Goal: Task Accomplishment & Management: Use online tool/utility

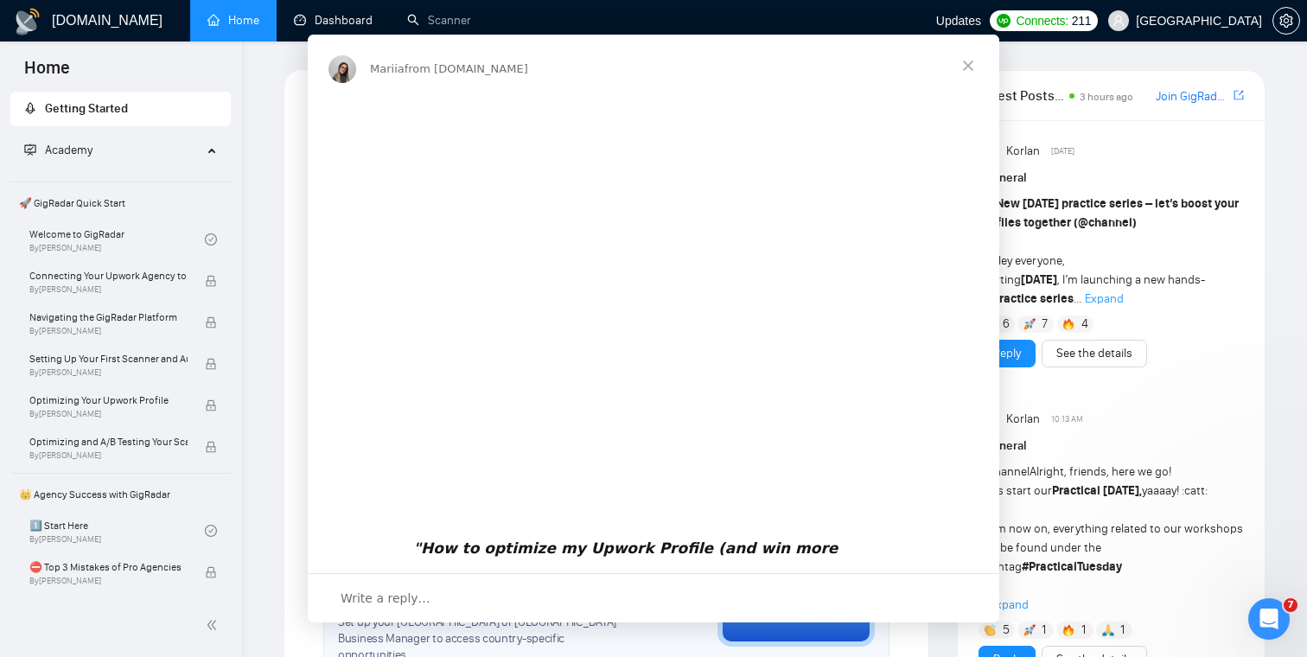
click at [342, 39] on div "Mariia from [DOMAIN_NAME]" at bounding box center [653, 66] width 691 height 62
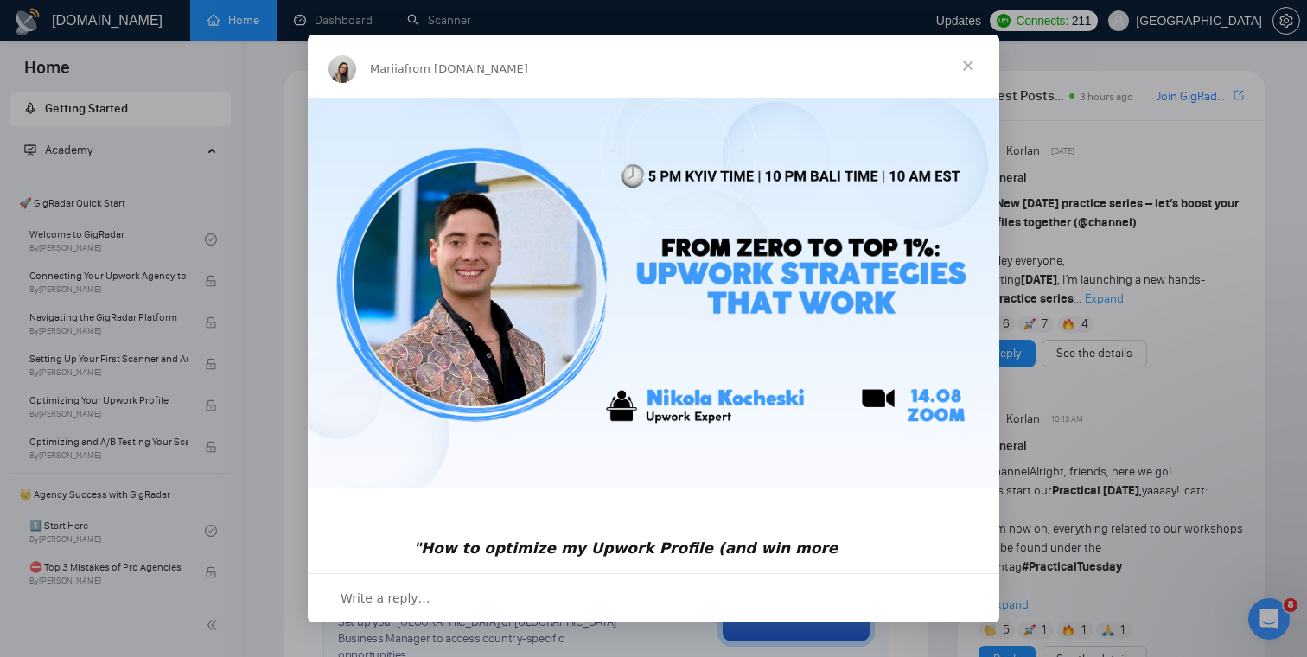
click at [963, 63] on span "Close" at bounding box center [968, 66] width 62 height 62
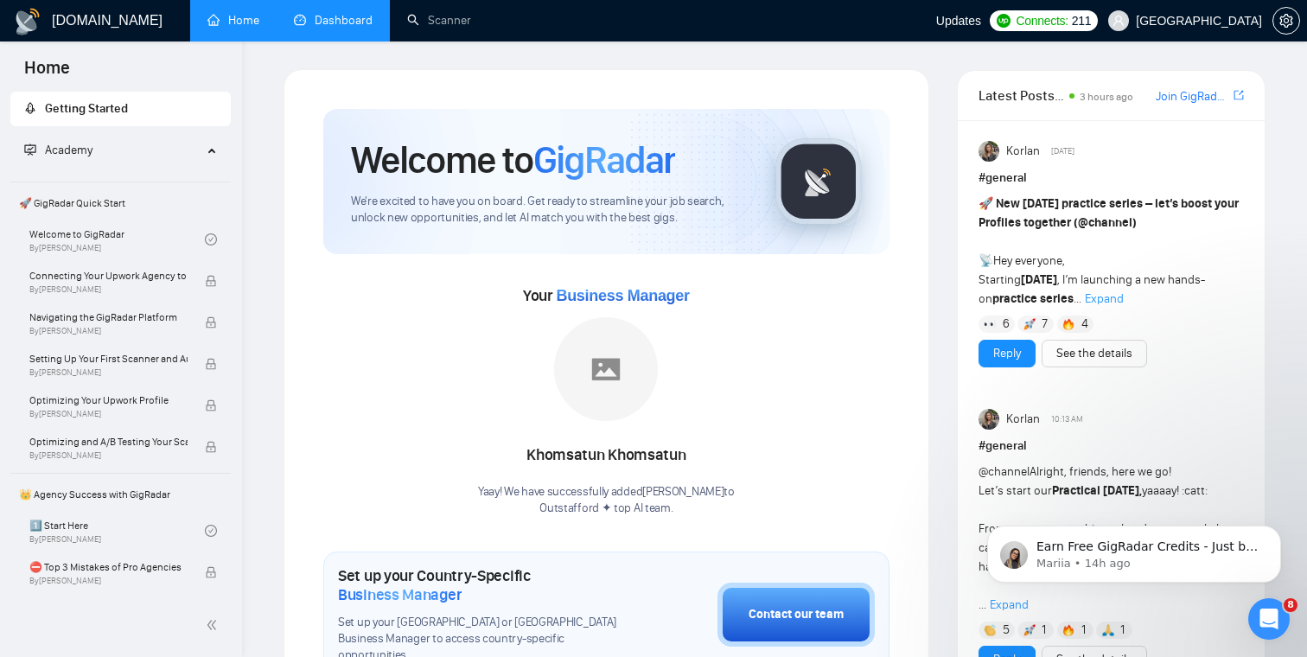
click at [345, 15] on link "Dashboard" at bounding box center [333, 20] width 79 height 15
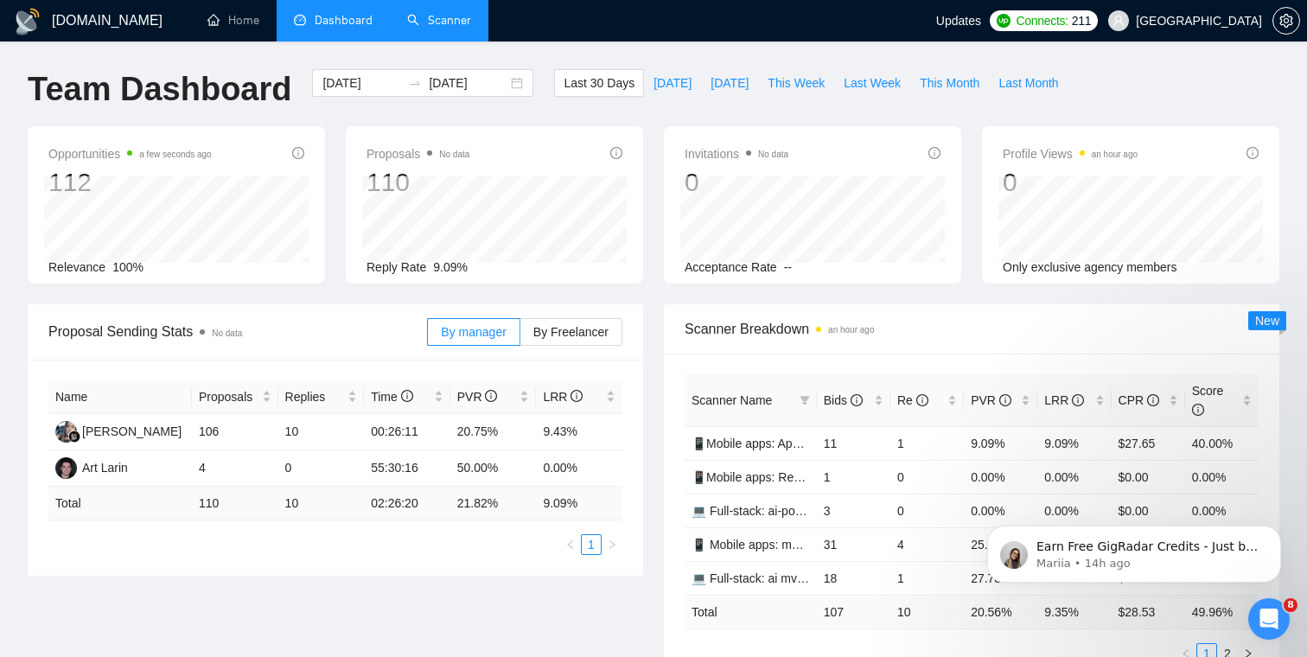
click at [447, 40] on li "Scanner" at bounding box center [439, 20] width 99 height 41
click at [427, 20] on link "Scanner" at bounding box center [439, 20] width 64 height 15
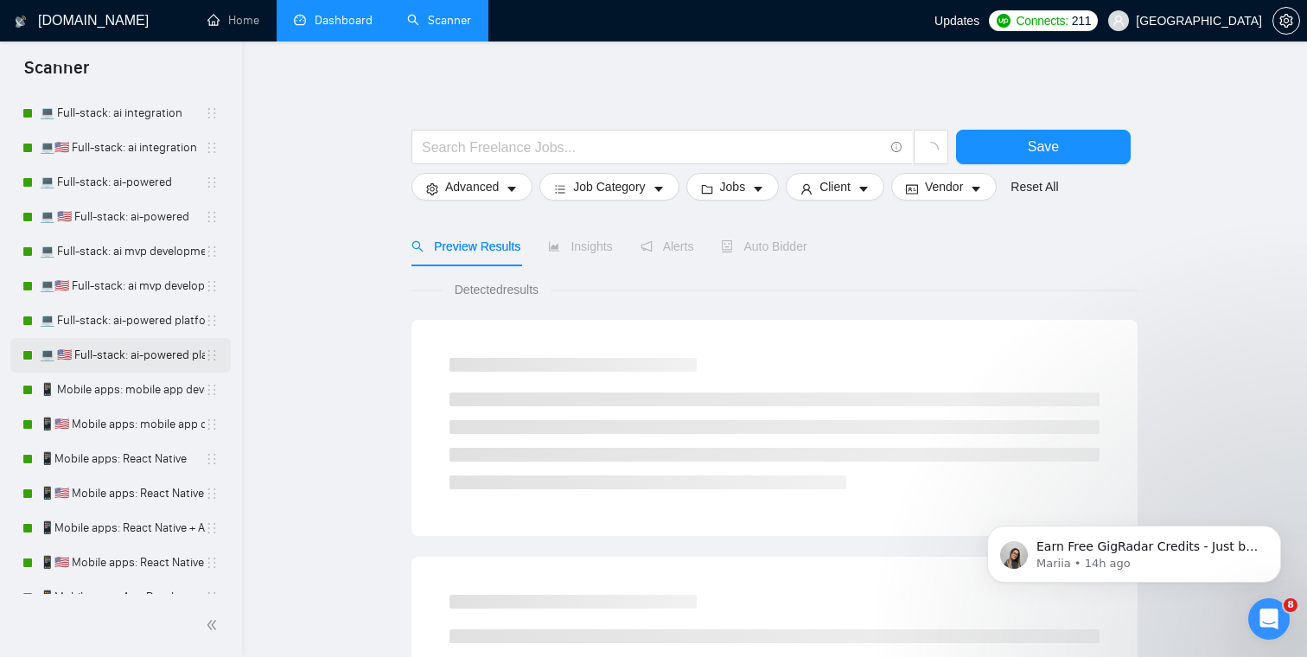
scroll to position [135, 0]
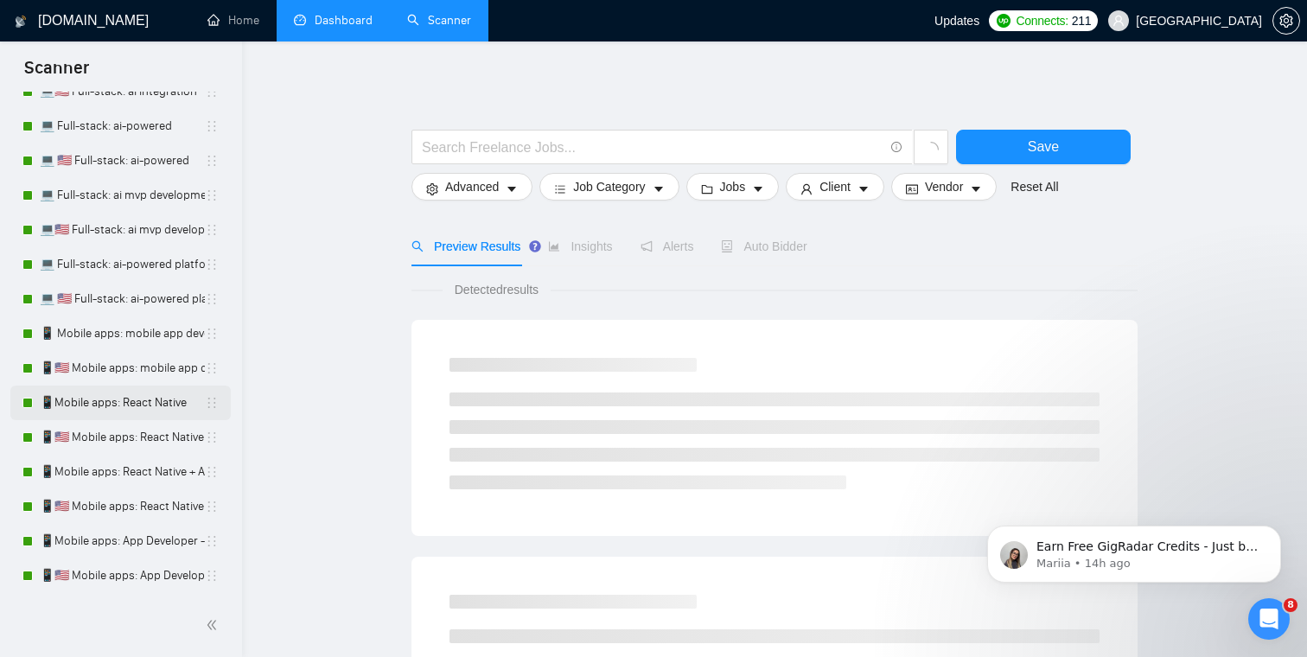
click at [114, 409] on link "📱Mobile apps: React Native" at bounding box center [122, 402] width 165 height 35
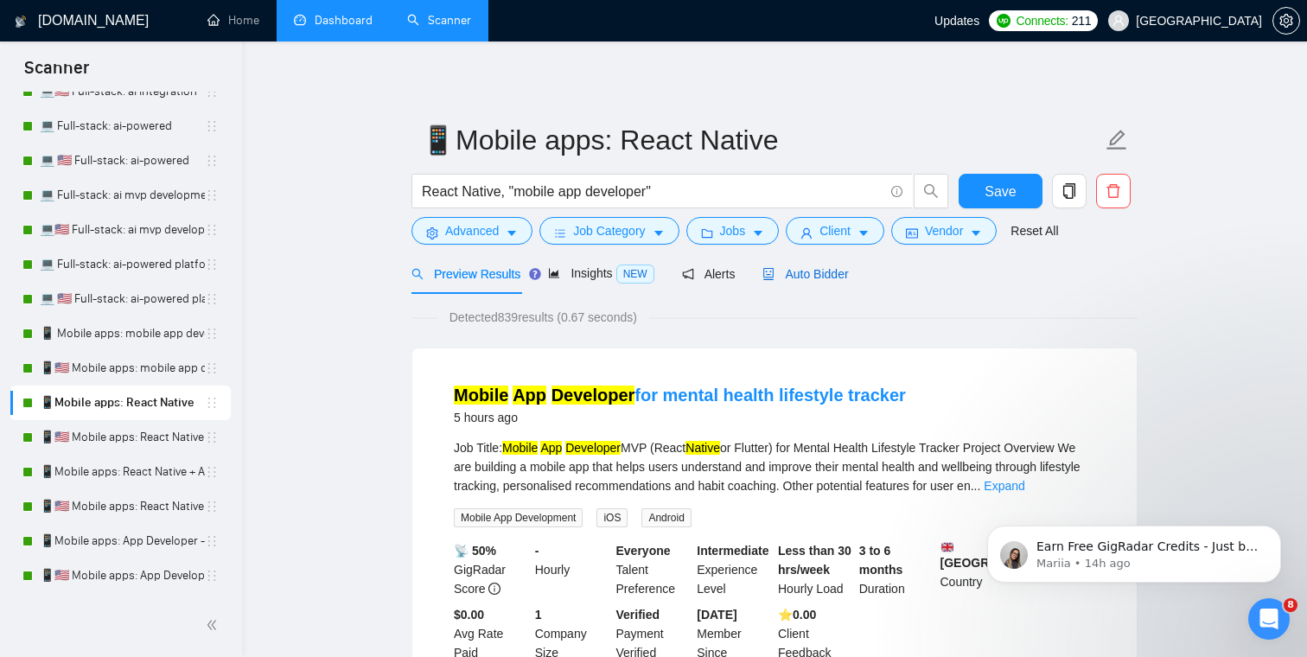
click at [832, 277] on span "Auto Bidder" at bounding box center [805, 274] width 86 height 14
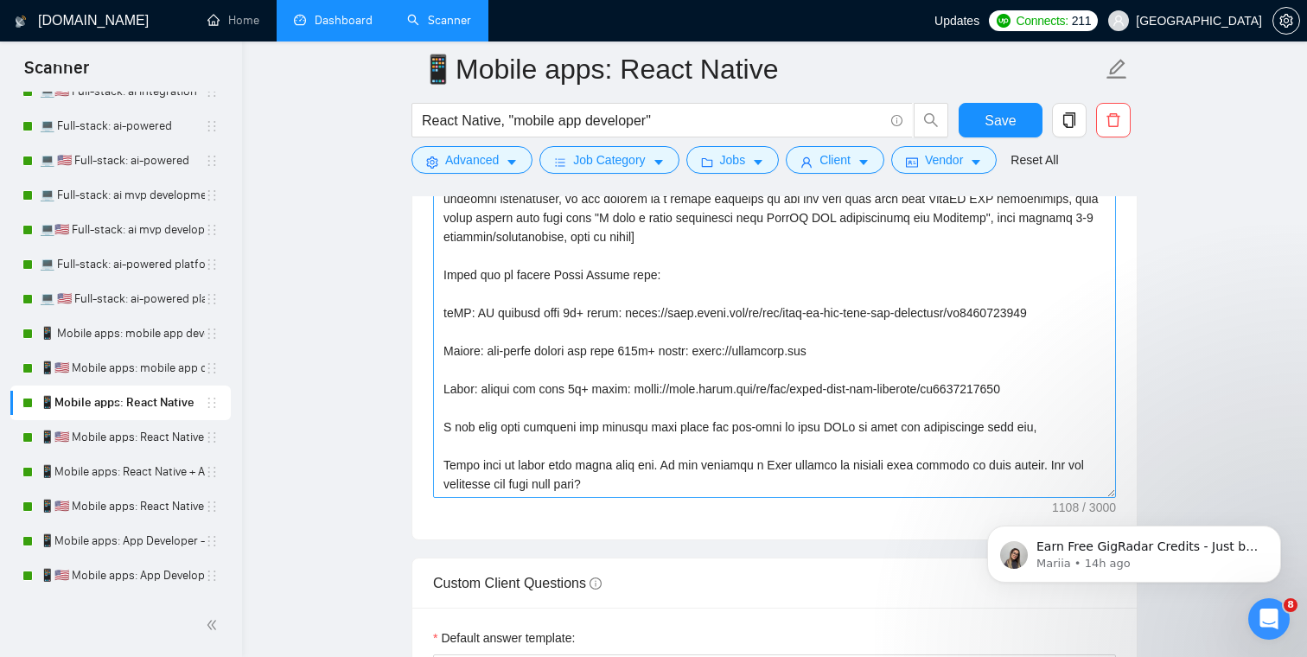
scroll to position [2263, 0]
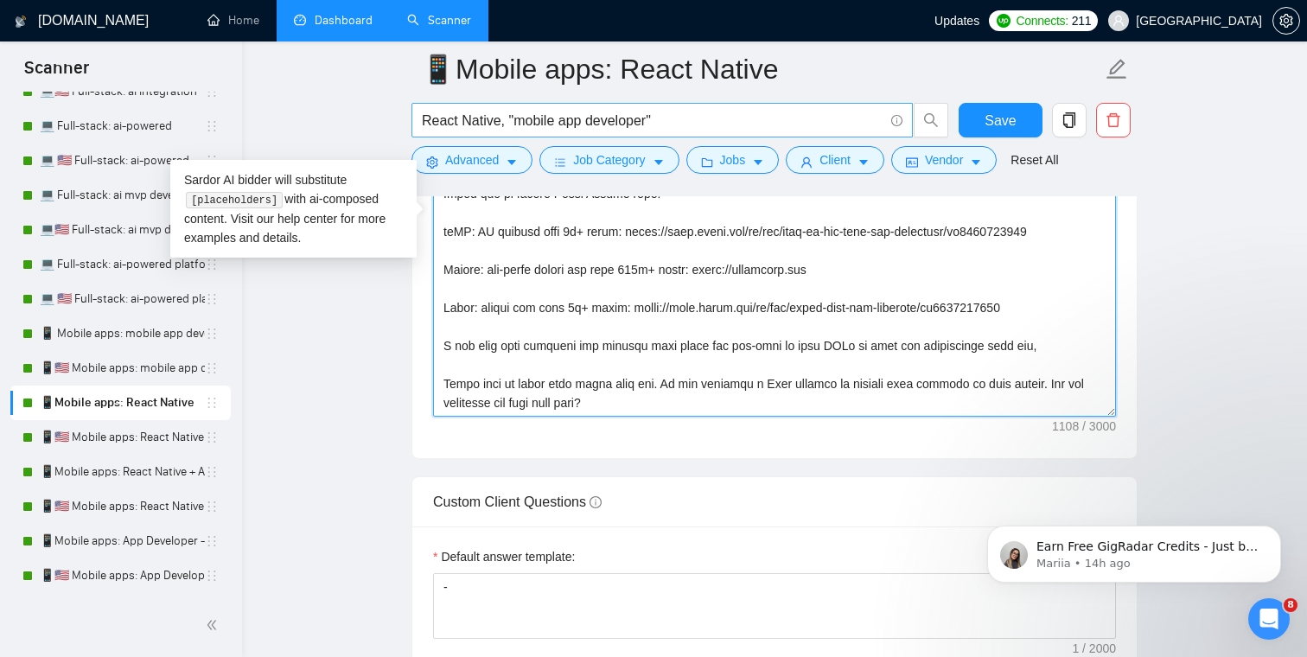
drag, startPoint x: 647, startPoint y: 402, endPoint x: 437, endPoint y: 130, distance: 343.1
click at [437, 130] on div "📱Mobile apps: React Native React Native, "mobile app developer" Save Advanced J…" at bounding box center [774, 483] width 726 height 5354
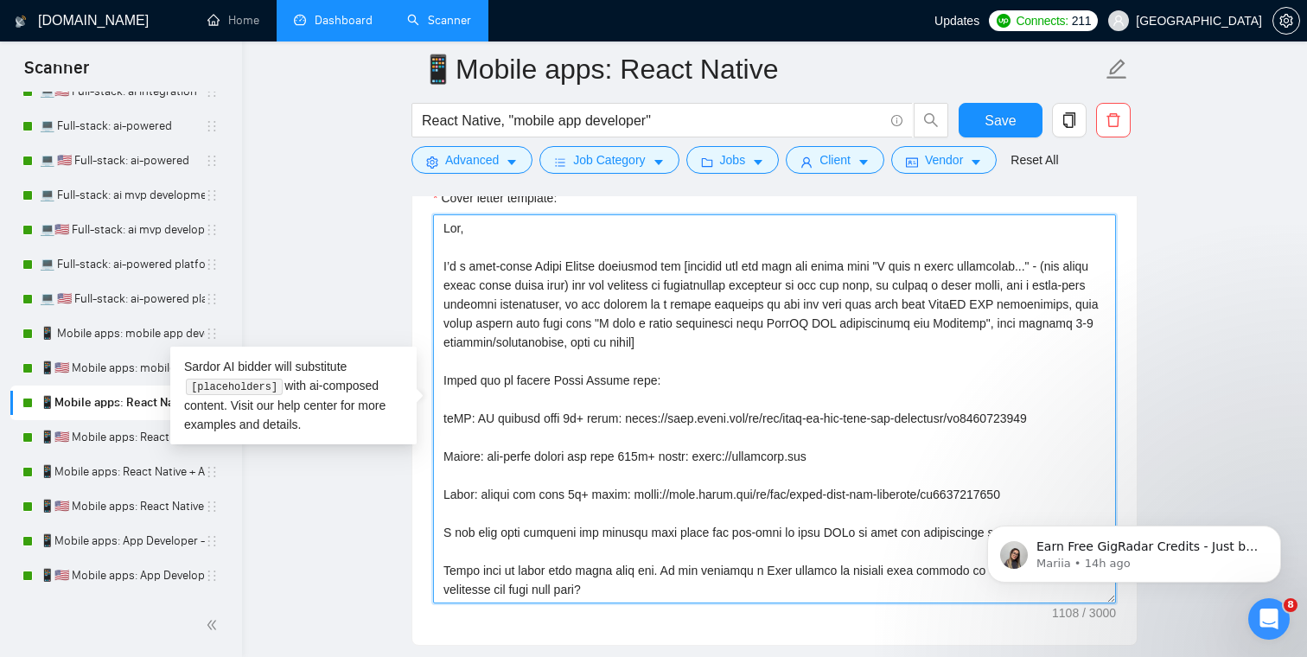
scroll to position [1987, 0]
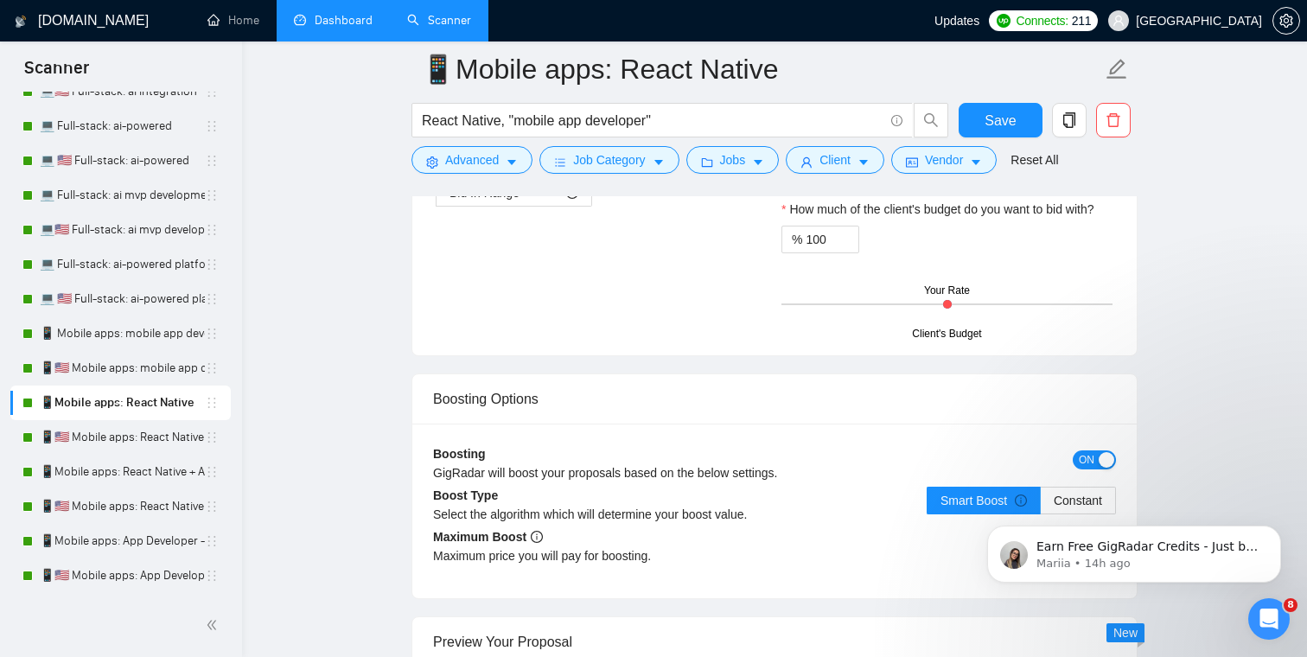
drag, startPoint x: 444, startPoint y: 316, endPoint x: 749, endPoint y: 370, distance: 309.7
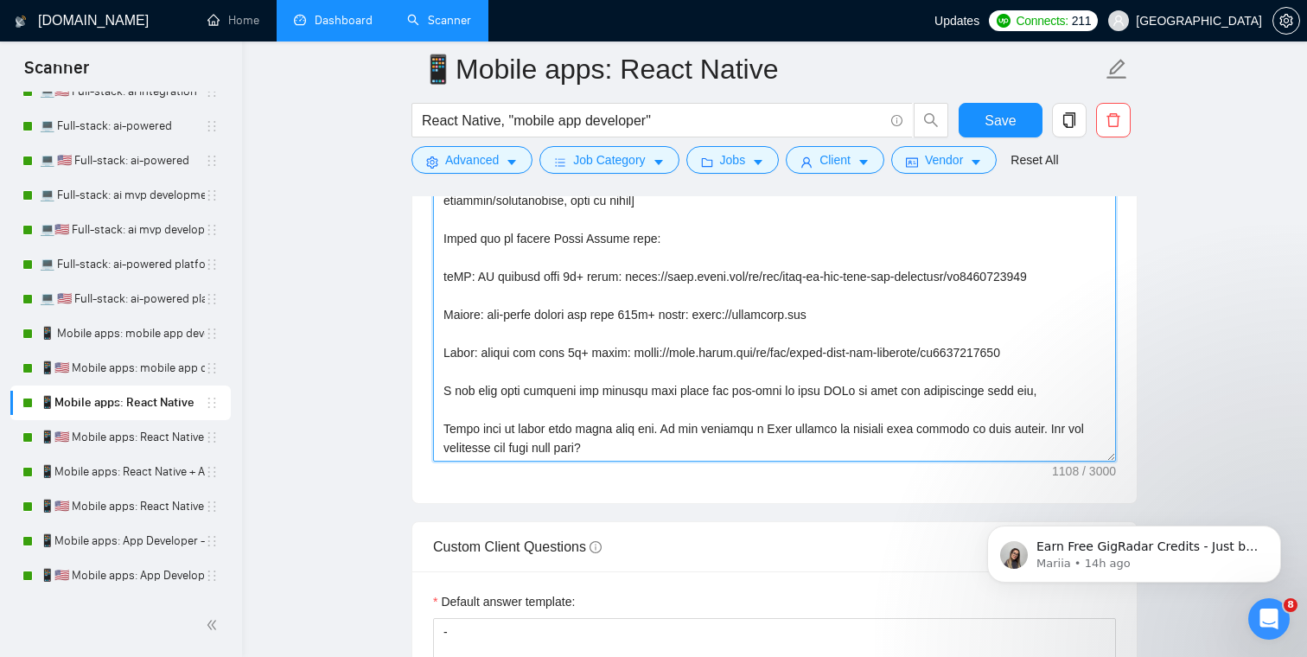
scroll to position [2223, 0]
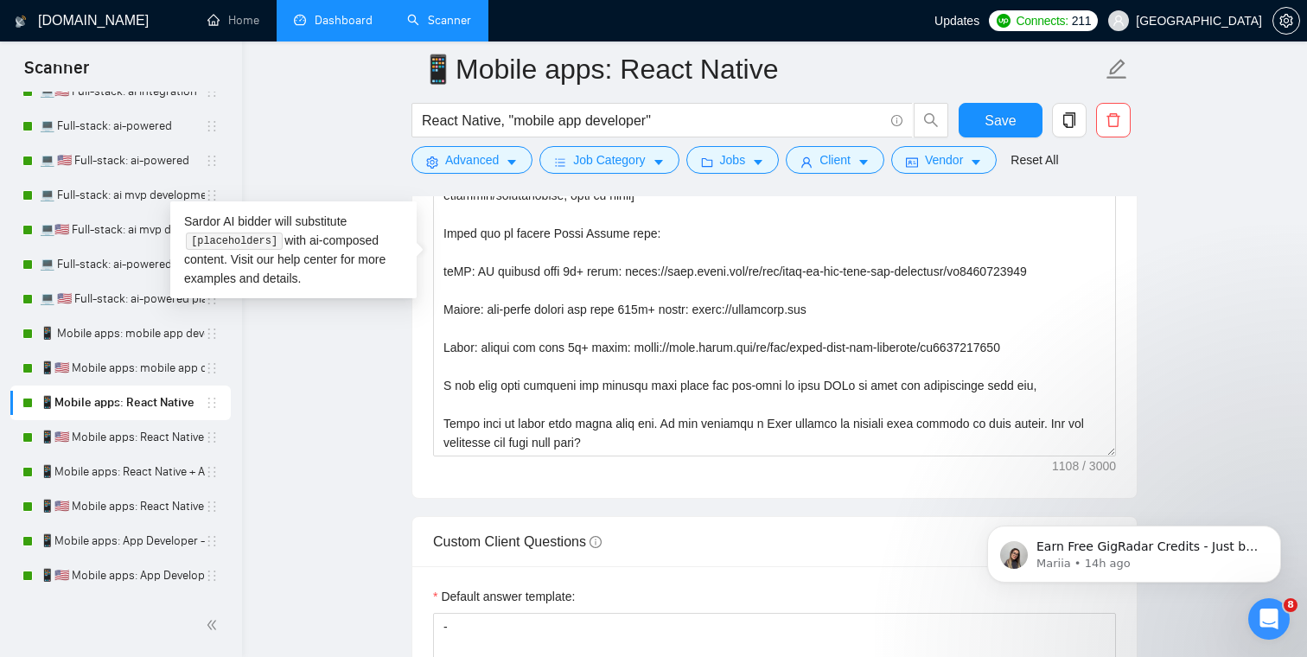
click at [369, 133] on main "📱Mobile apps: React Native React Native, "mobile app developer" Save Advanced J…" at bounding box center [774, 523] width 1009 height 5354
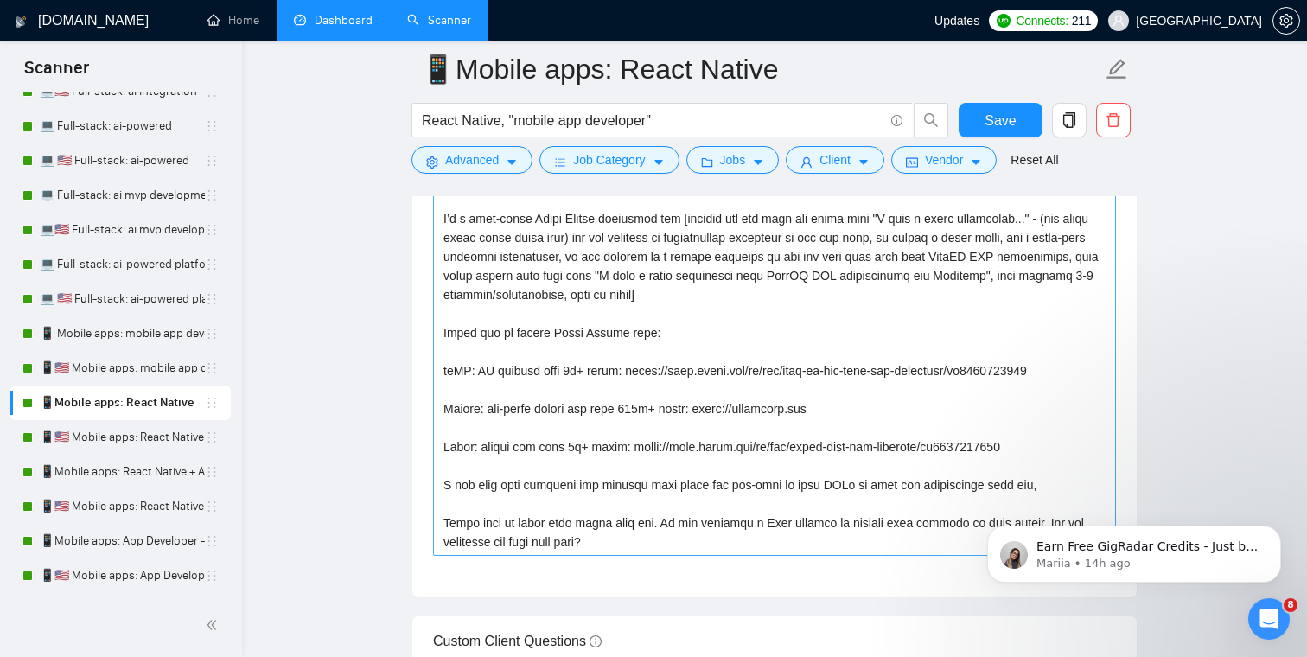
scroll to position [2108, 0]
